Goal: Navigation & Orientation: Go to known website

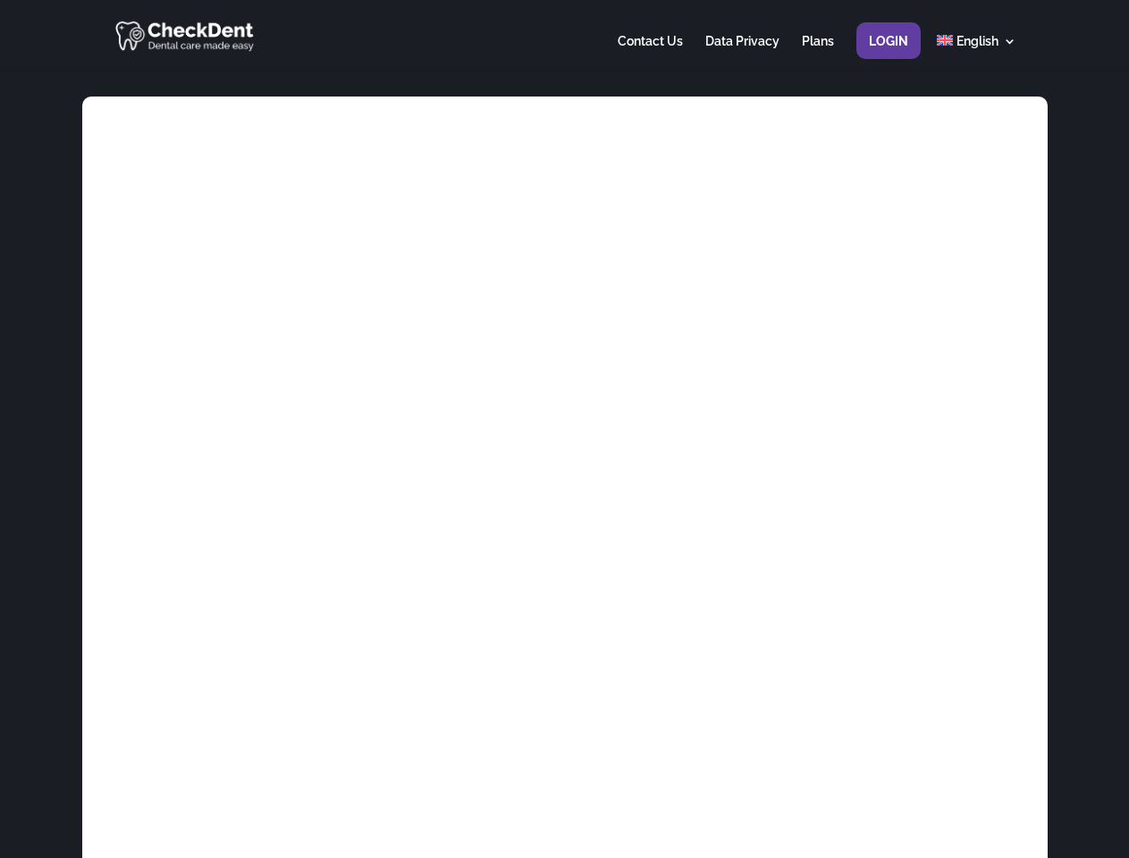
click at [564, 35] on div at bounding box center [564, 35] width 903 height 70
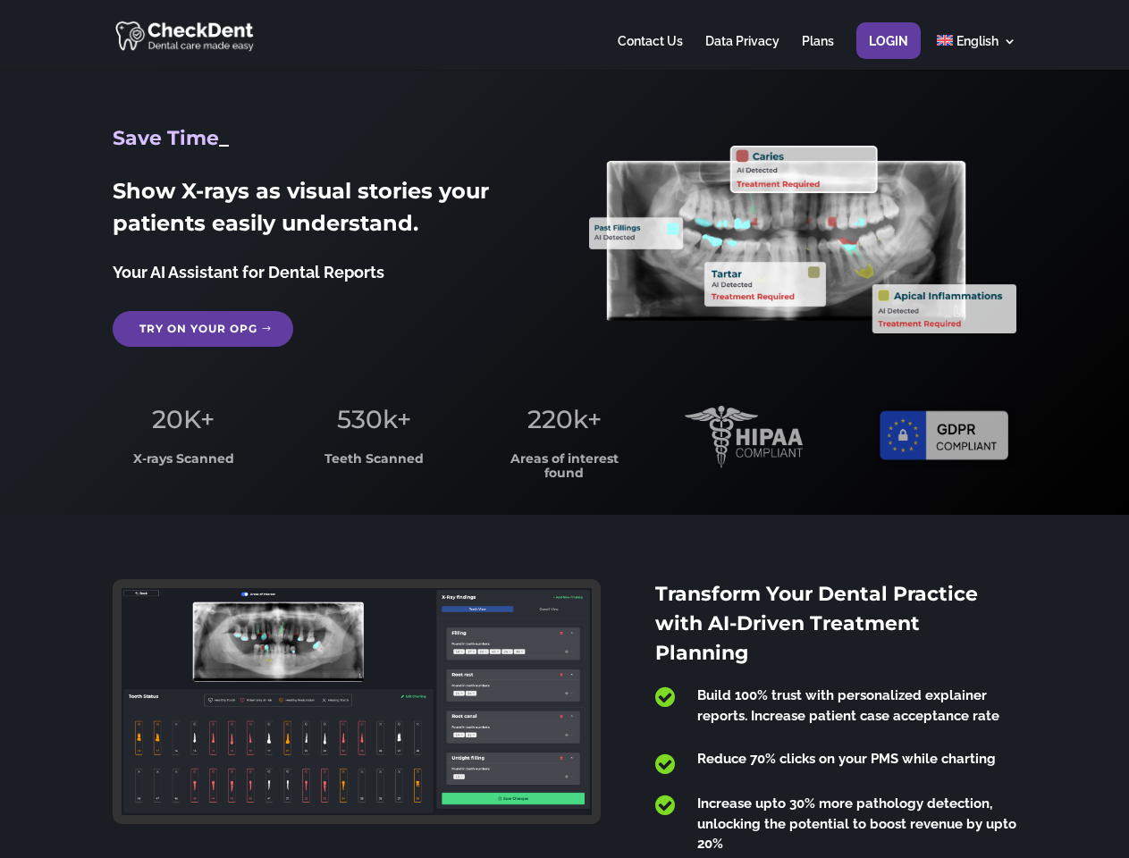
click at [564, 429] on span "220k+" at bounding box center [565, 419] width 74 height 30
click at [564, 35] on div at bounding box center [564, 35] width 903 height 70
